Goal: Information Seeking & Learning: Learn about a topic

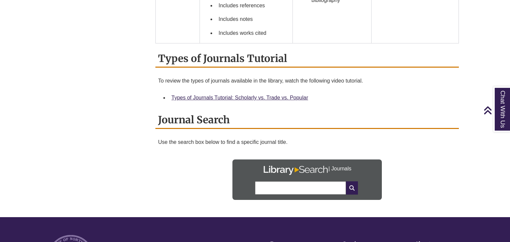
scroll to position [686, 0]
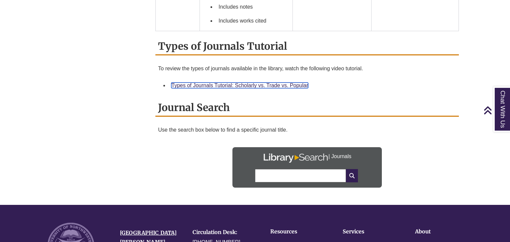
click at [256, 84] on link "Types of Journals Tutorial: Scholarly vs. Trade vs. Popular" at bounding box center [239, 86] width 137 height 6
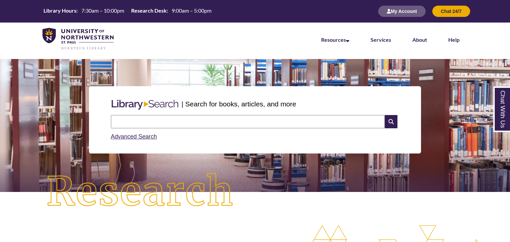
click at [183, 127] on input "text" at bounding box center [248, 121] width 274 height 13
click at [121, 120] on input "**********" at bounding box center [248, 121] width 274 height 13
type input "**********"
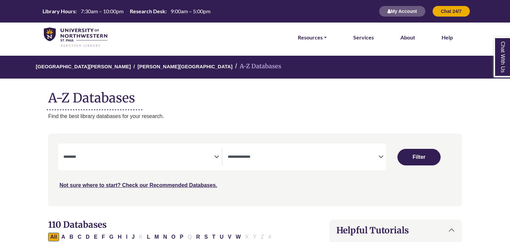
select select "Database Subject Filter"
select select "Database Types Filter"
click at [373, 158] on textarea "Search" at bounding box center [303, 157] width 151 height 5
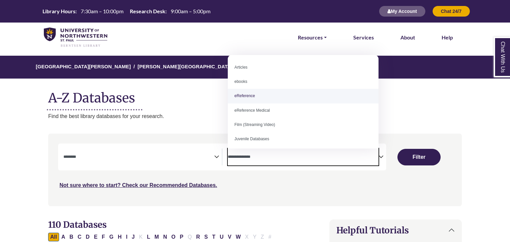
scroll to position [46, 0]
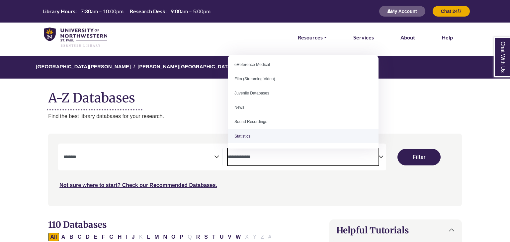
click at [228, 203] on div "Search filters" at bounding box center [254, 169] width 405 height 67
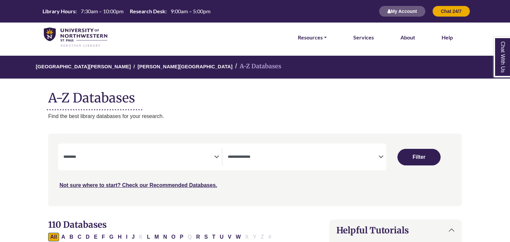
click at [216, 154] on icon "Search filters" at bounding box center [216, 156] width 5 height 10
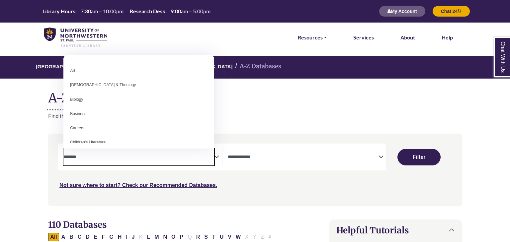
scroll to position [0, 0]
